Goal: Find specific page/section: Find specific page/section

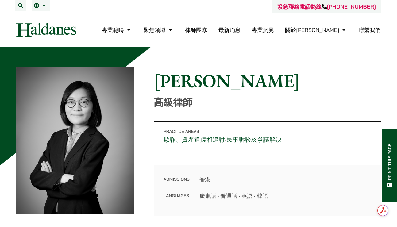
click at [374, 29] on link "聯繫我們" at bounding box center [370, 29] width 22 height 7
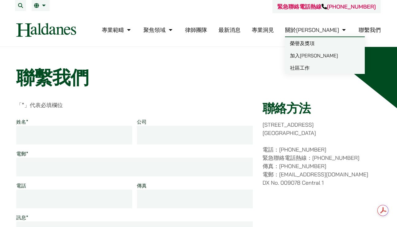
click at [329, 29] on link "關於[PERSON_NAME]" at bounding box center [316, 29] width 62 height 7
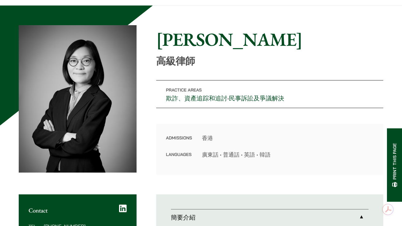
scroll to position [25, 0]
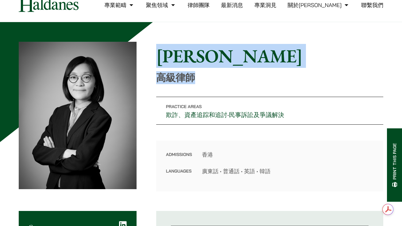
drag, startPoint x: 156, startPoint y: 54, endPoint x: 197, endPoint y: 74, distance: 45.1
click at [197, 74] on div "Home » Lawyers » 梁蔚茵 梁蔚茵 高級律師" at bounding box center [269, 64] width 227 height 39
copy div "梁蔚茵 高級律師"
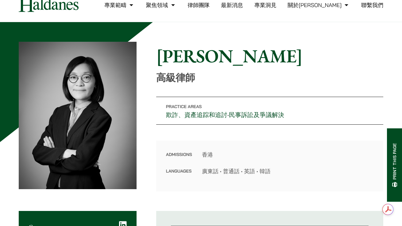
click at [281, 53] on h1 "梁蔚茵" at bounding box center [269, 56] width 227 height 22
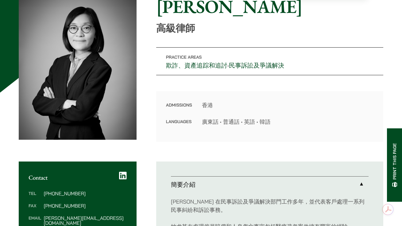
scroll to position [311, 0]
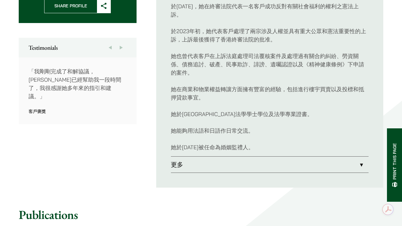
click at [285, 164] on link "更多" at bounding box center [270, 165] width 198 height 16
